Goal: Navigation & Orientation: Find specific page/section

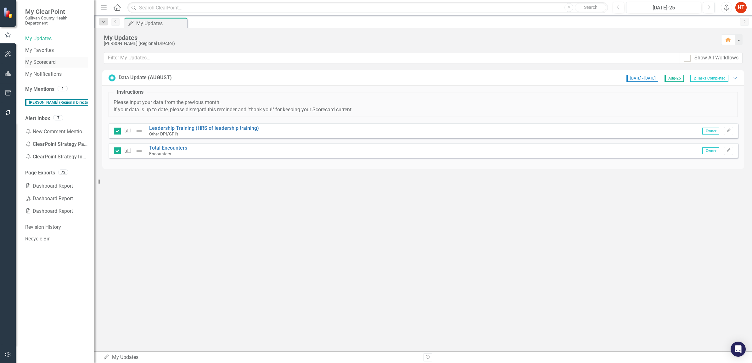
click at [42, 62] on link "My Scorecard" at bounding box center [56, 62] width 63 height 7
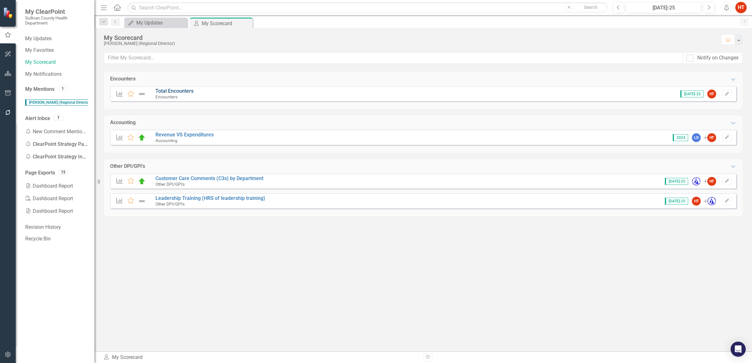
click at [173, 89] on link "Total Encounters" at bounding box center [174, 91] width 38 height 6
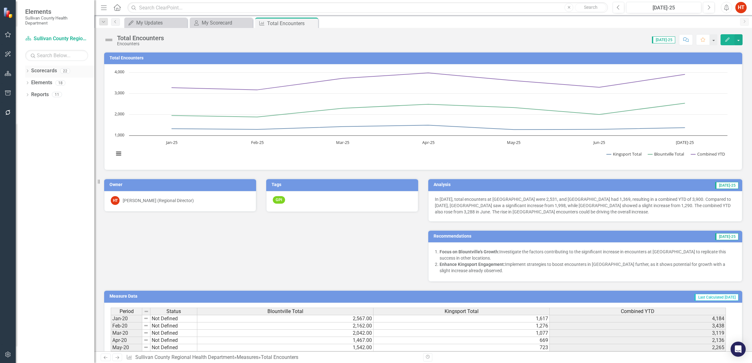
click at [31, 72] on div "Dropdown Scorecards 22" at bounding box center [59, 72] width 69 height 12
click at [27, 71] on icon "Dropdown" at bounding box center [27, 71] width 4 height 3
click at [35, 83] on link "Sullivan County Regional Health Department" at bounding box center [65, 82] width 60 height 7
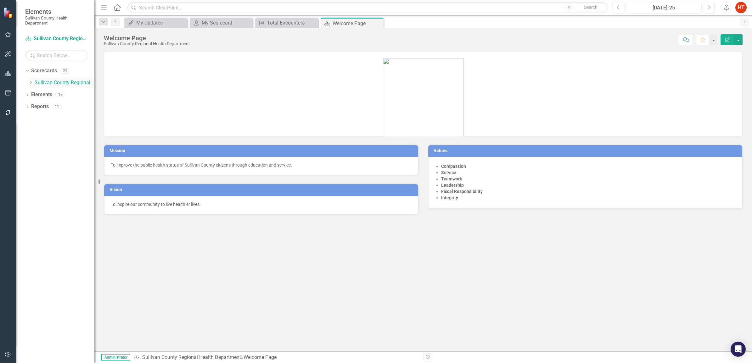
click at [29, 82] on icon "Dropdown" at bounding box center [30, 83] width 5 height 4
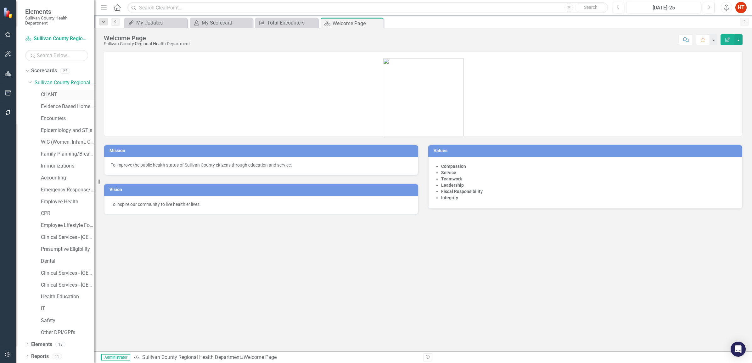
click at [52, 92] on link "CHANT" at bounding box center [68, 94] width 54 height 7
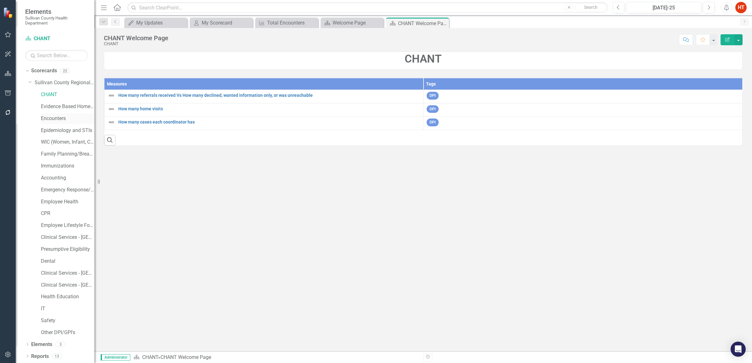
click at [54, 121] on link "Encounters" at bounding box center [68, 118] width 54 height 7
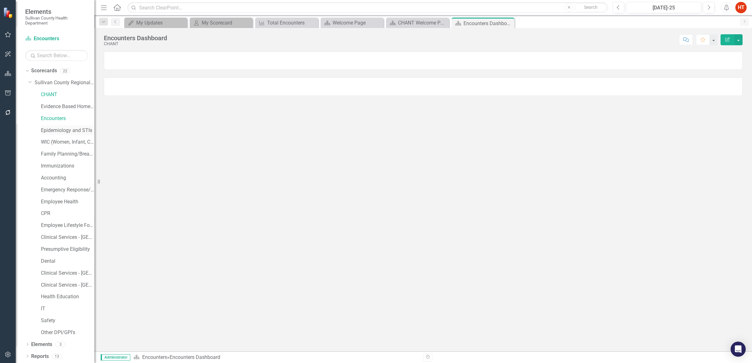
click at [54, 130] on link "Epidemiology and STIs" at bounding box center [68, 130] width 54 height 7
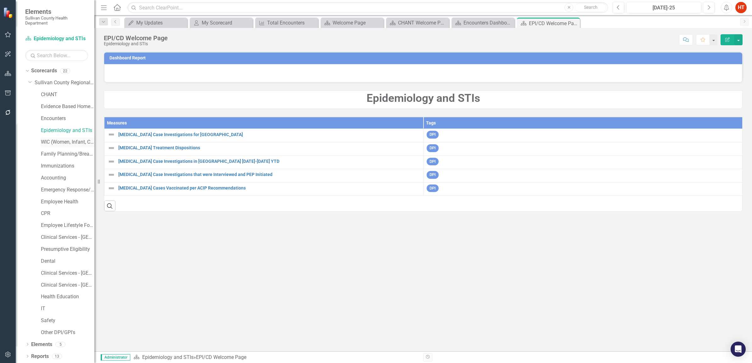
click at [64, 145] on link "WIC (Women, Infant, Child)" at bounding box center [68, 142] width 54 height 7
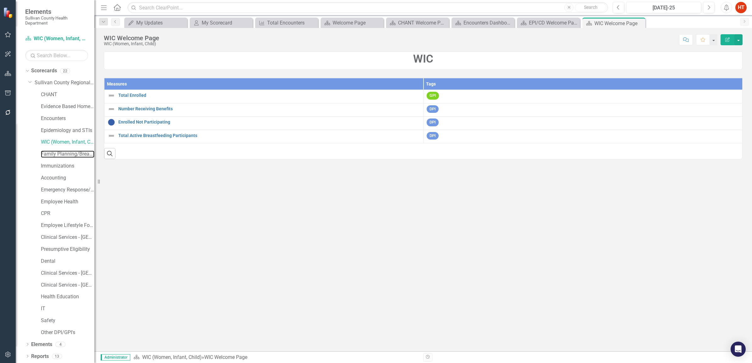
click at [71, 156] on link "Family Planning/Breast and Cervical" at bounding box center [68, 154] width 54 height 7
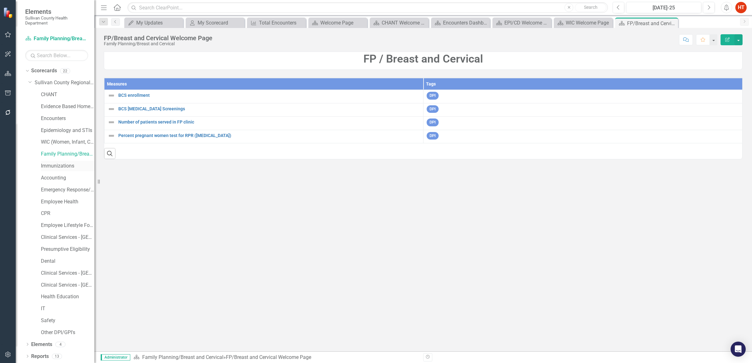
click at [66, 166] on link "Immunizations" at bounding box center [68, 166] width 54 height 7
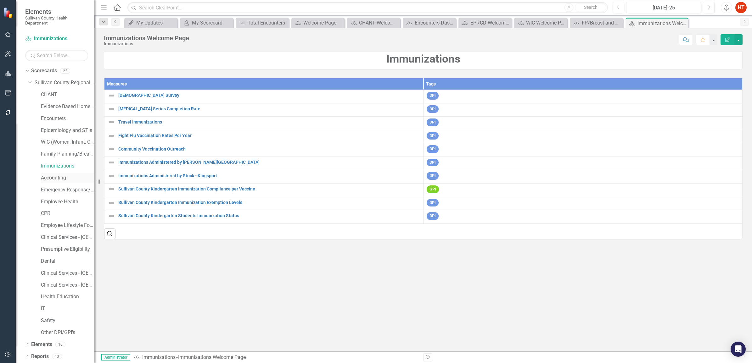
click at [60, 177] on link "Accounting" at bounding box center [68, 178] width 54 height 7
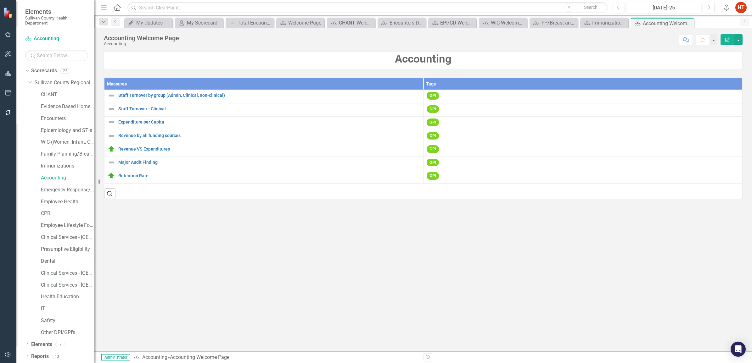
click at [62, 183] on div "Accounting" at bounding box center [65, 179] width 60 height 12
click at [62, 188] on link "Emergency Response/PHEP" at bounding box center [68, 190] width 54 height 7
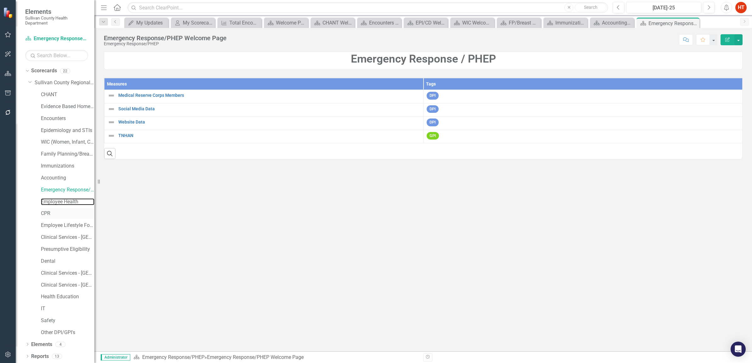
drag, startPoint x: 68, startPoint y: 203, endPoint x: 54, endPoint y: 210, distance: 16.0
click at [68, 203] on link "Employee Health" at bounding box center [68, 202] width 54 height 7
click at [48, 213] on link "CPR" at bounding box center [68, 213] width 54 height 7
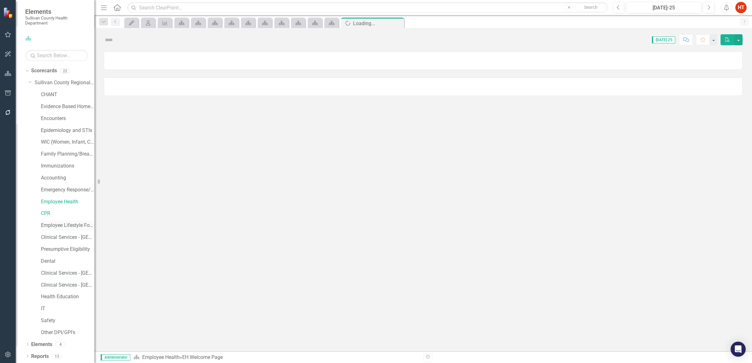
click at [68, 225] on link "Employee Lifestyle Focus" at bounding box center [68, 225] width 54 height 7
click at [66, 239] on link "Clinical Services - [GEOGRAPHIC_DATA] ([PERSON_NAME])" at bounding box center [68, 237] width 54 height 7
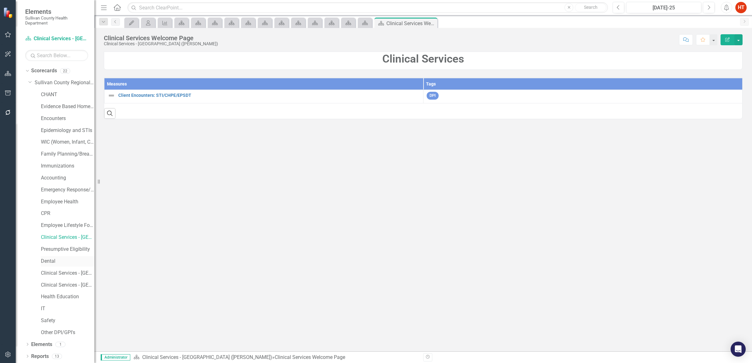
click at [53, 262] on link "Dental" at bounding box center [68, 261] width 54 height 7
click at [45, 307] on link "IT" at bounding box center [68, 309] width 54 height 7
